Goal: Task Accomplishment & Management: Use online tool/utility

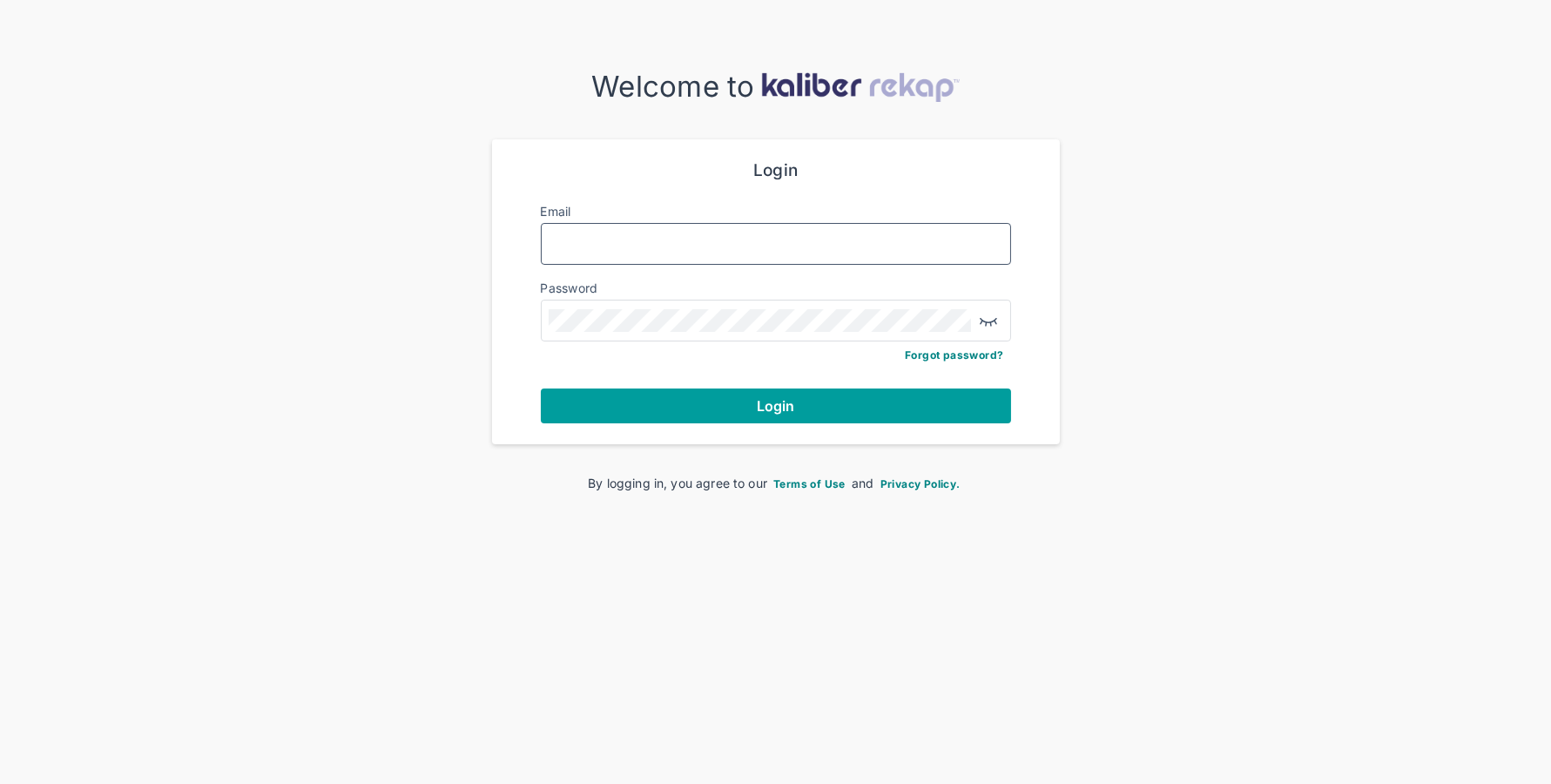
type input "**********"
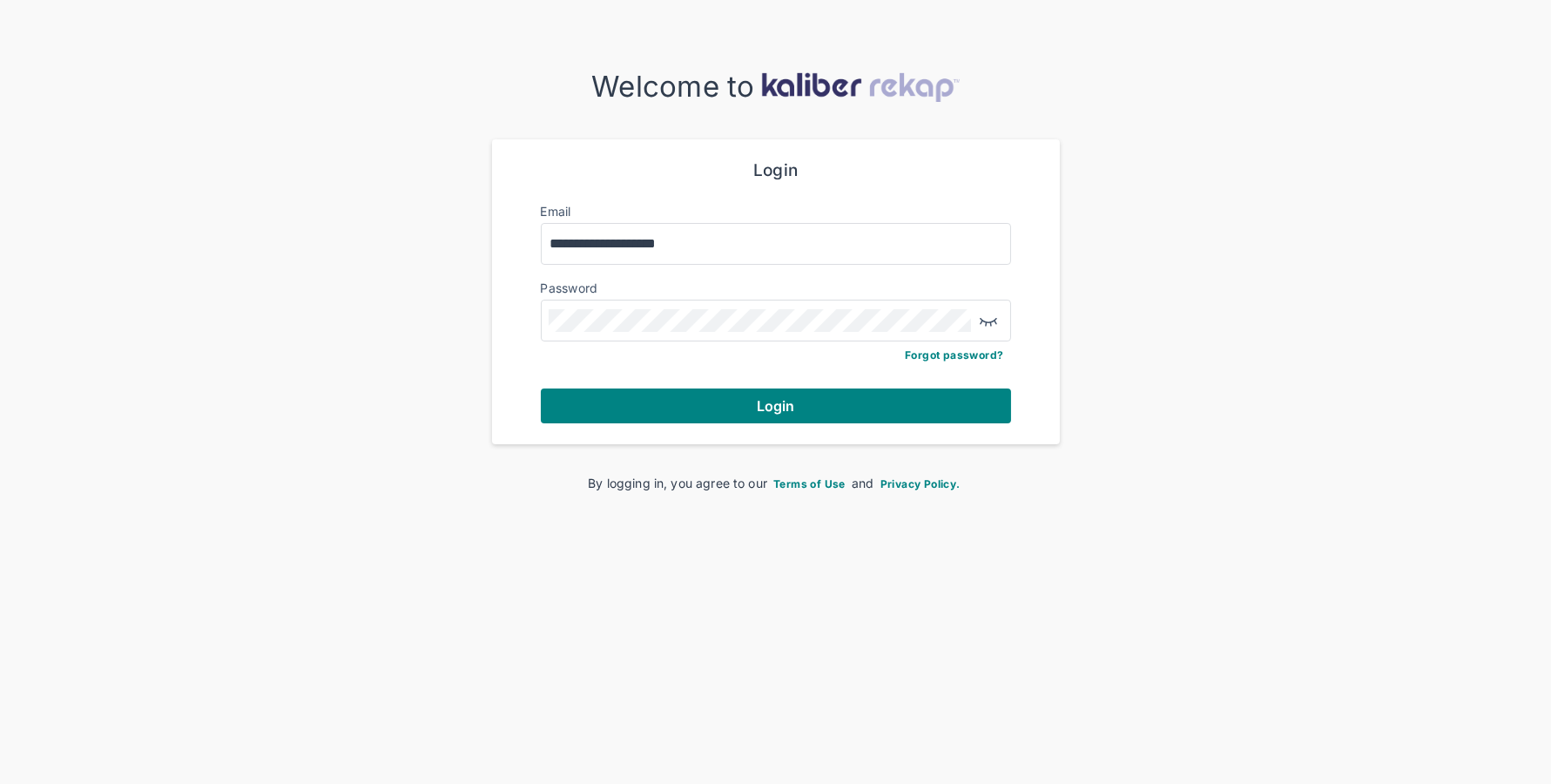
click at [651, 401] on button "Login" at bounding box center [776, 406] width 471 height 35
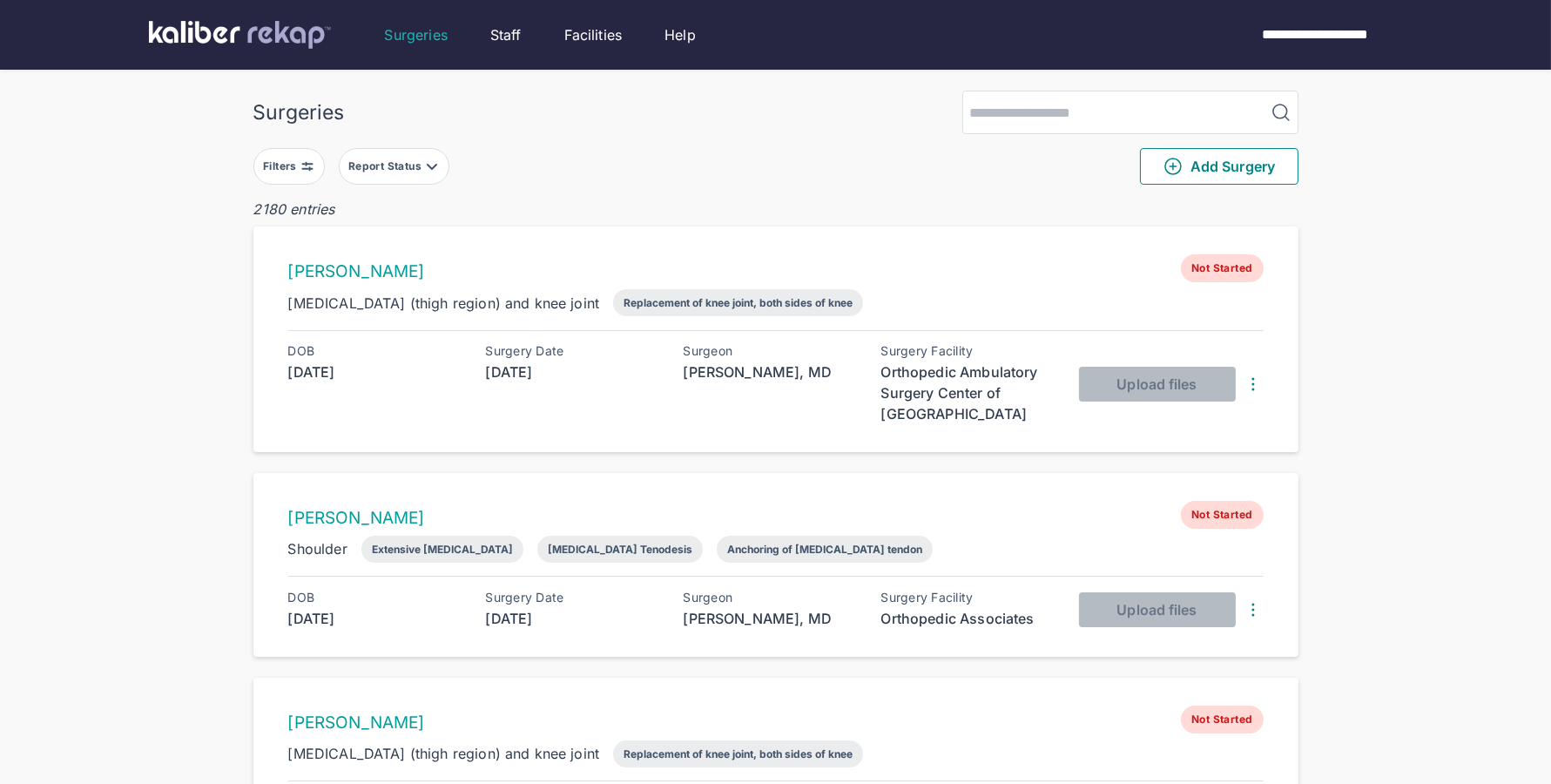
click at [702, 208] on div "2180 entries" at bounding box center [776, 209] width 1045 height 21
click at [277, 160] on div "Filters" at bounding box center [281, 166] width 37 height 14
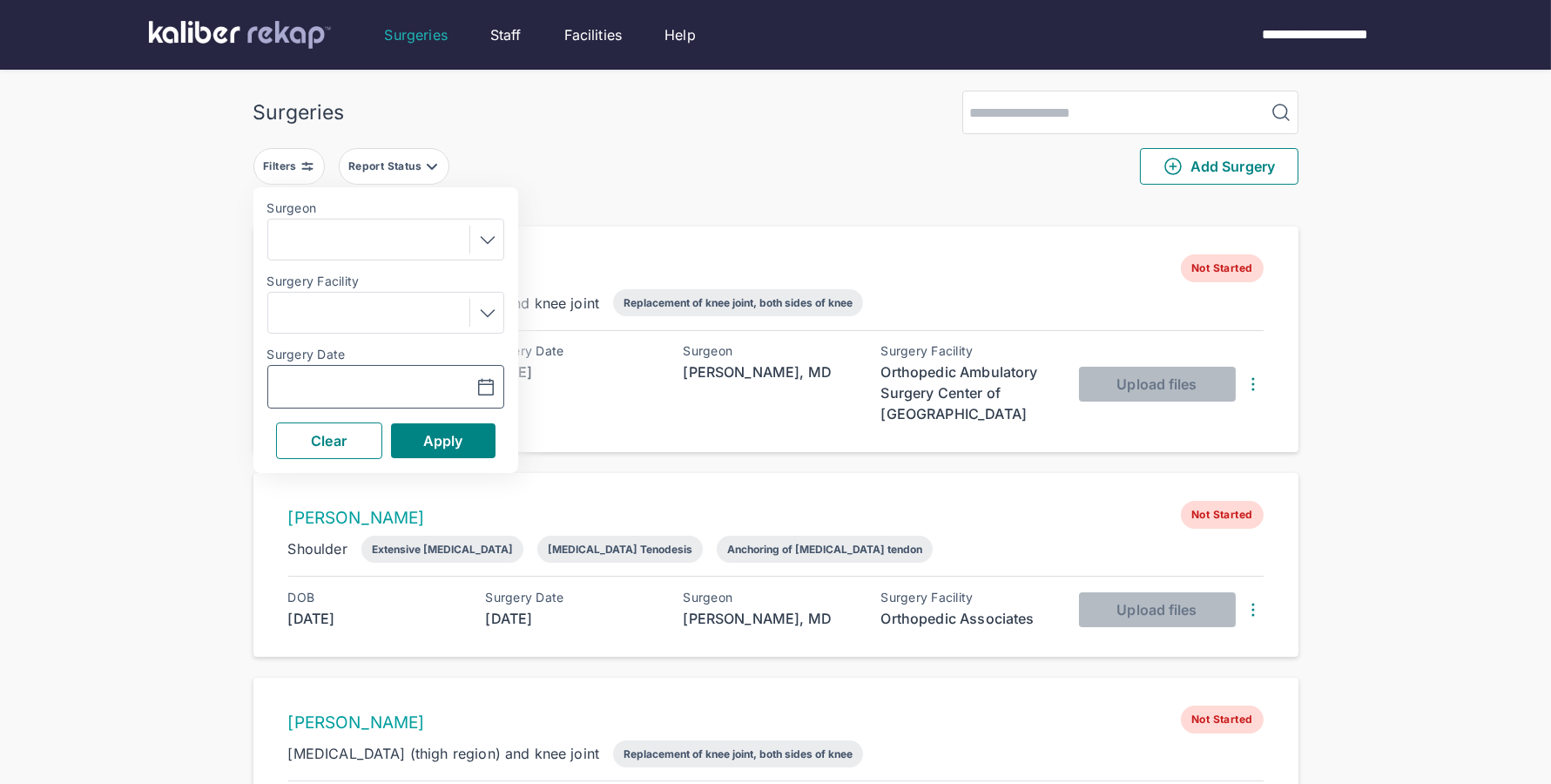
click at [320, 380] on input "text" at bounding box center [326, 387] width 101 height 21
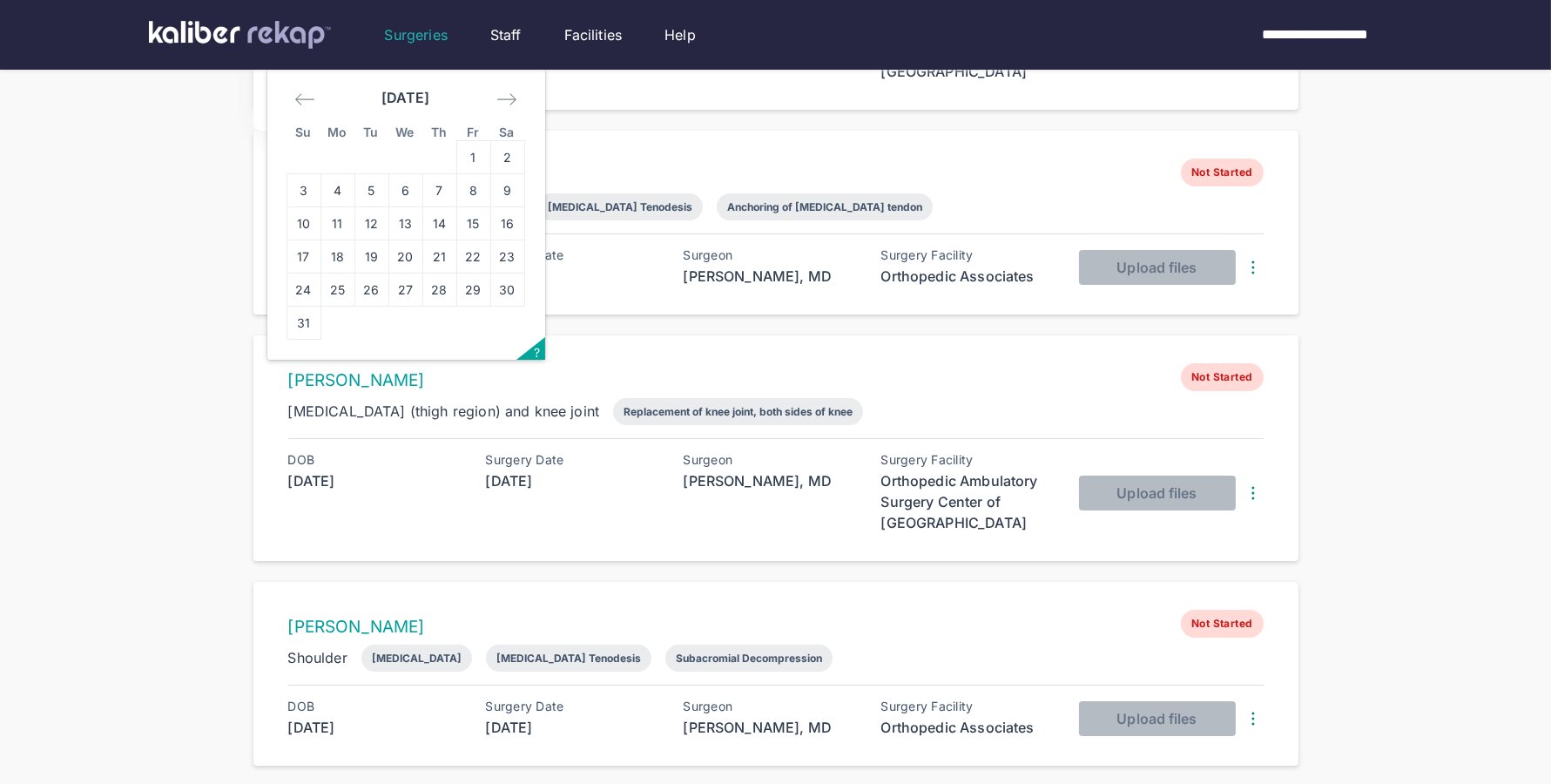
scroll to position [197, 0]
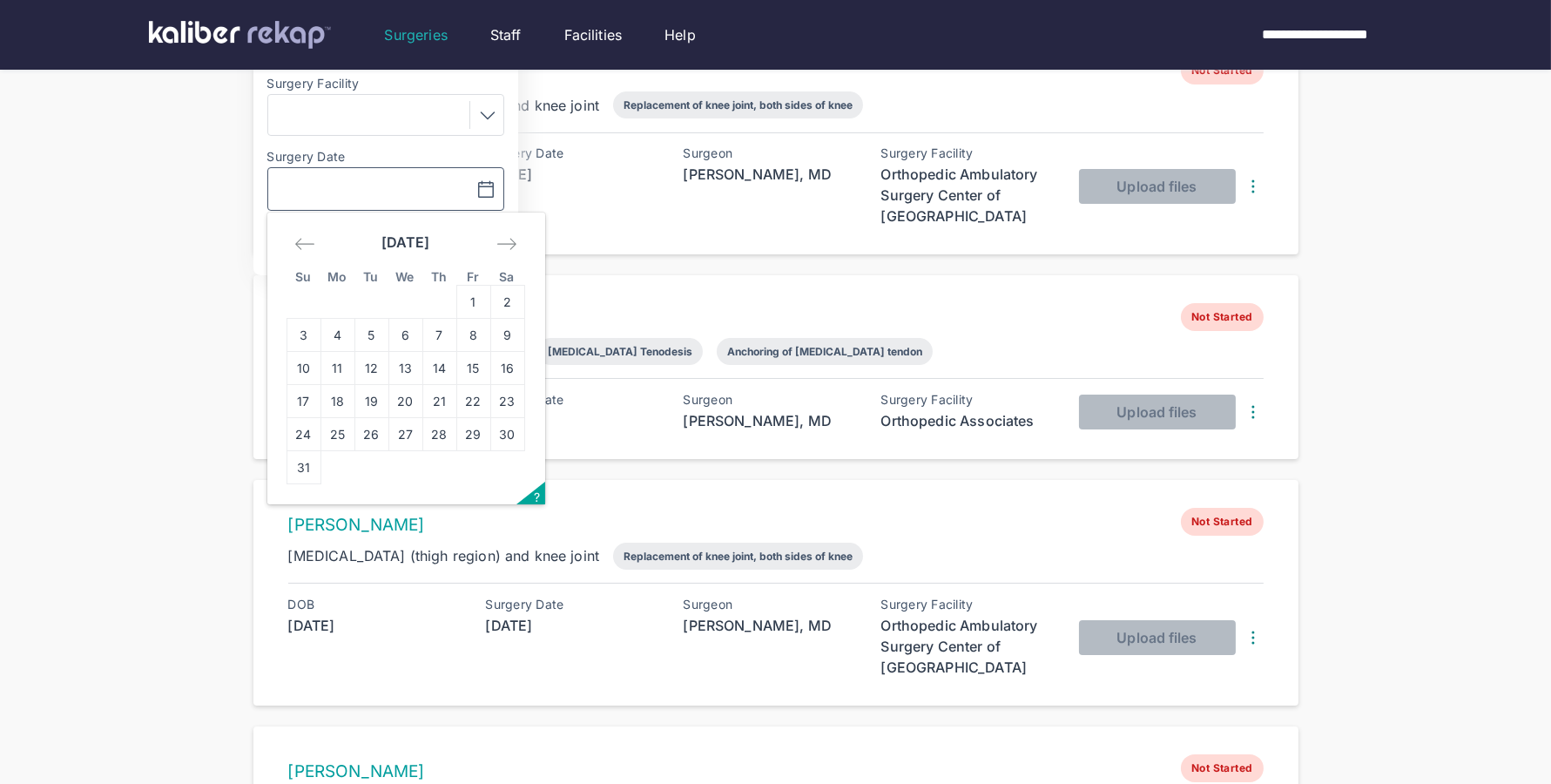
drag, startPoint x: 465, startPoint y: 365, endPoint x: 473, endPoint y: 319, distance: 46.7
click at [465, 365] on td "15" at bounding box center [473, 368] width 34 height 33
type input "**********"
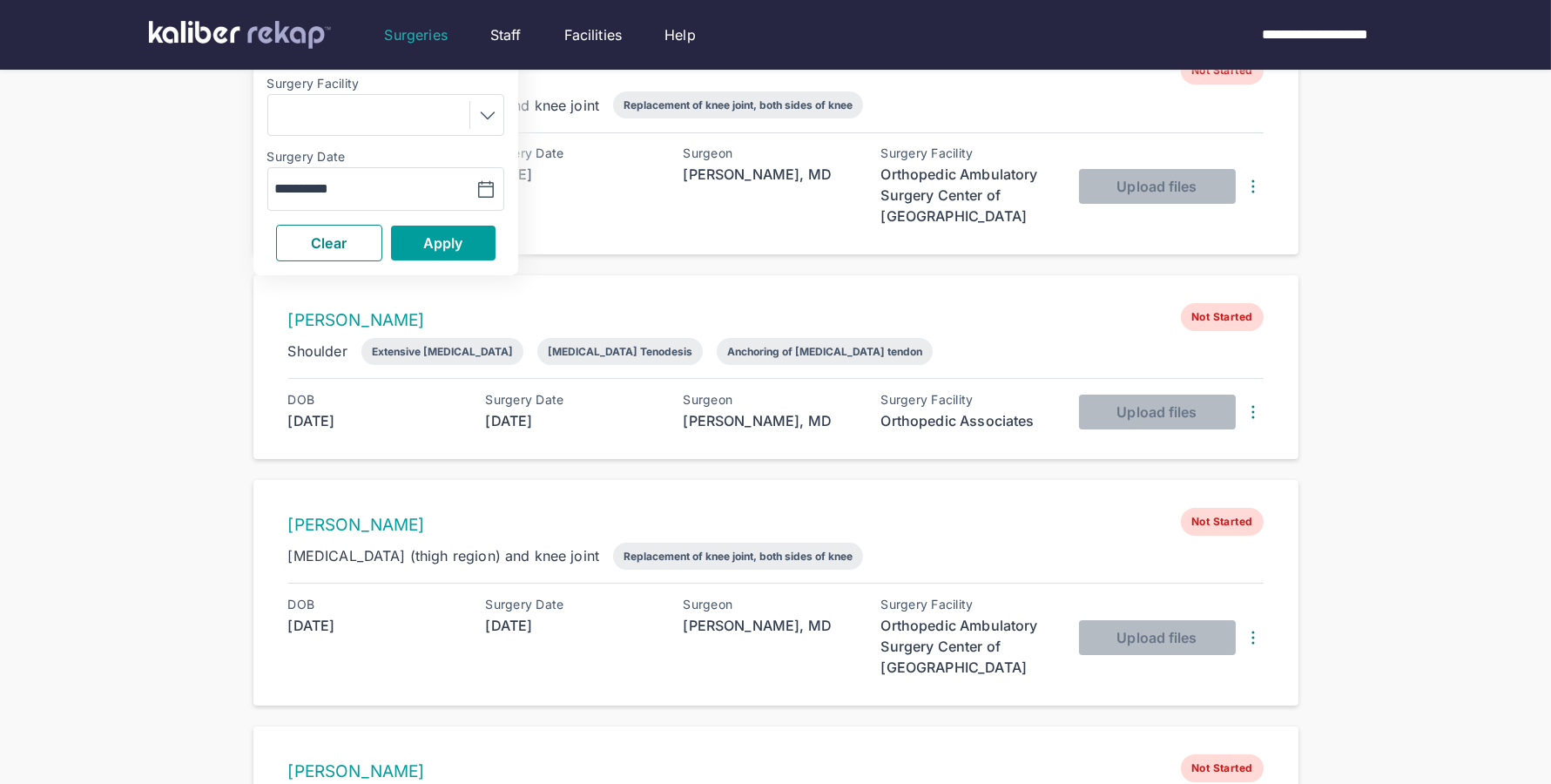
click at [469, 246] on button "Apply" at bounding box center [443, 243] width 105 height 35
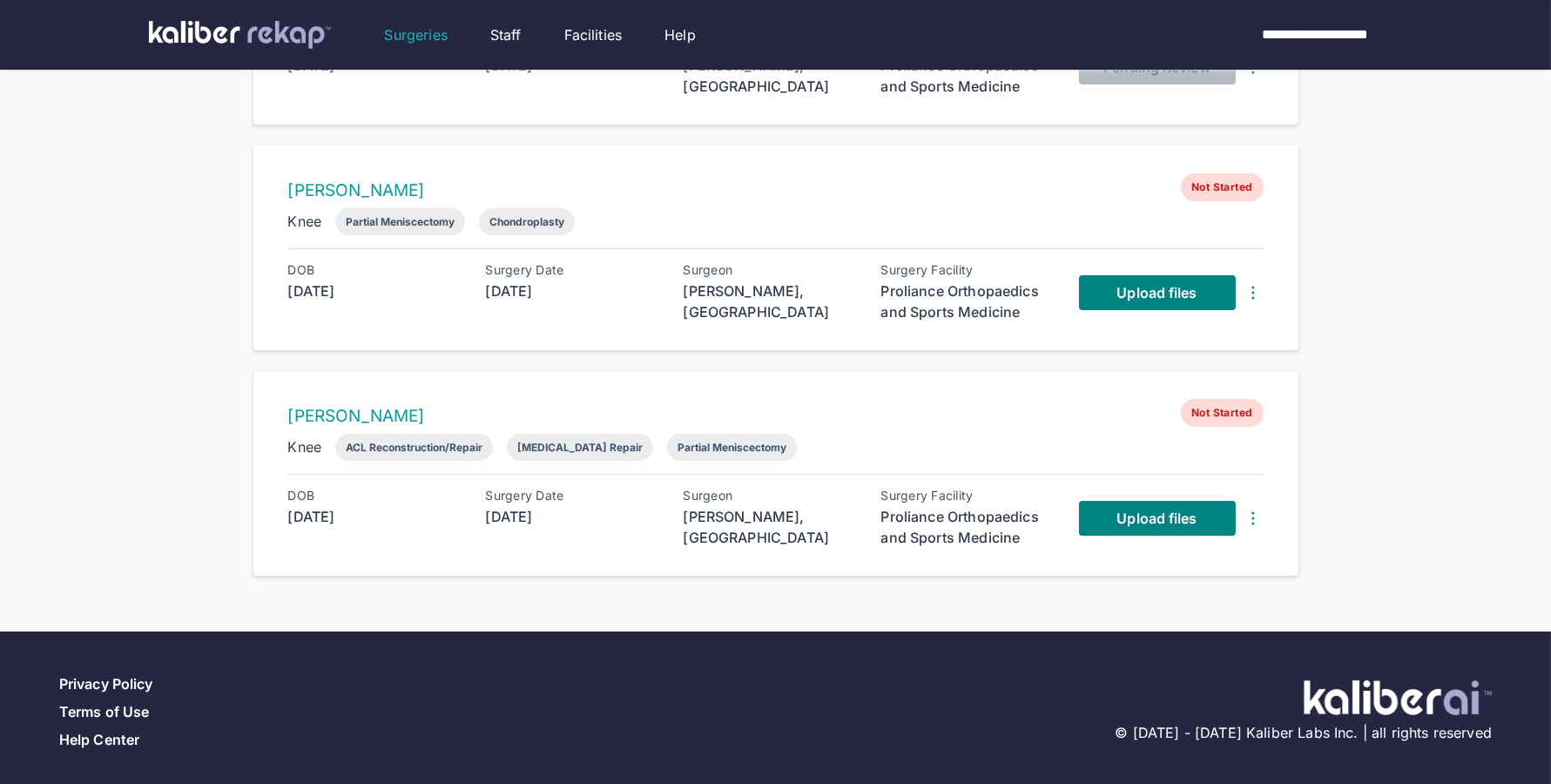
scroll to position [530, 0]
